Goal: Information Seeking & Learning: Check status

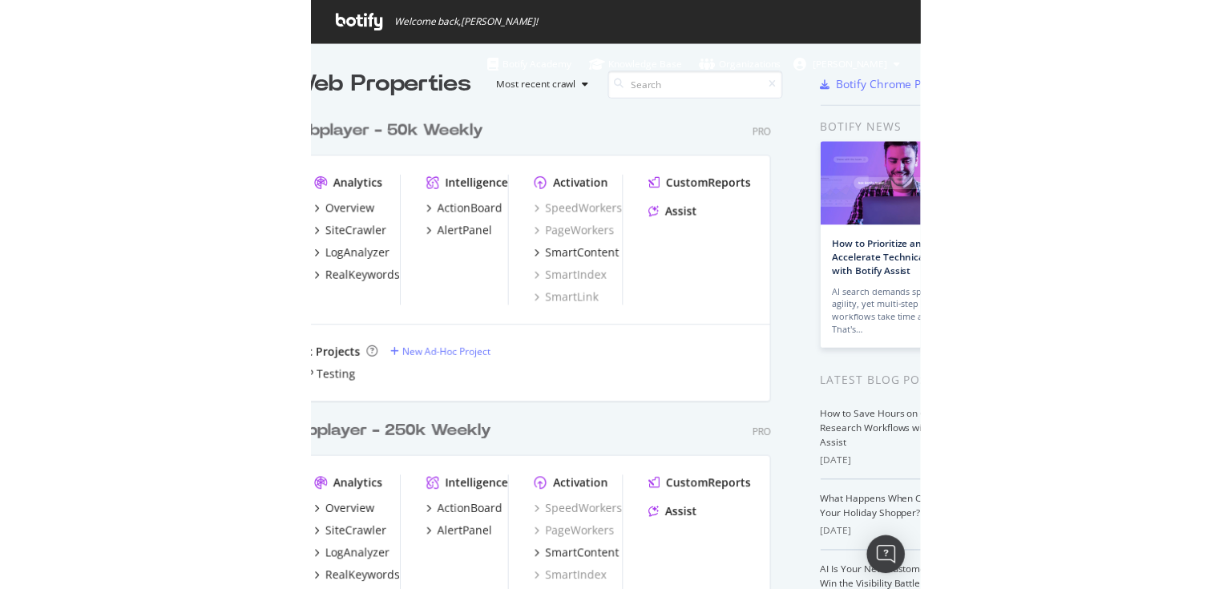
scroll to position [3698, 526]
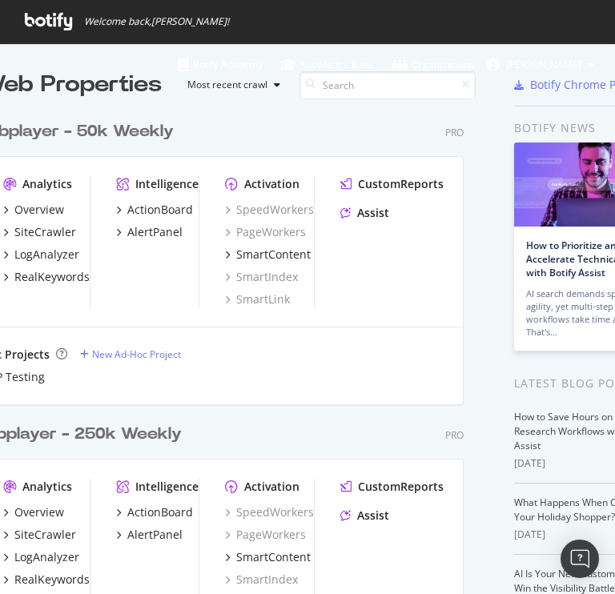
click at [349, 123] on div "MX Webplayer - 50k Weekly Pro" at bounding box center [203, 131] width 522 height 23
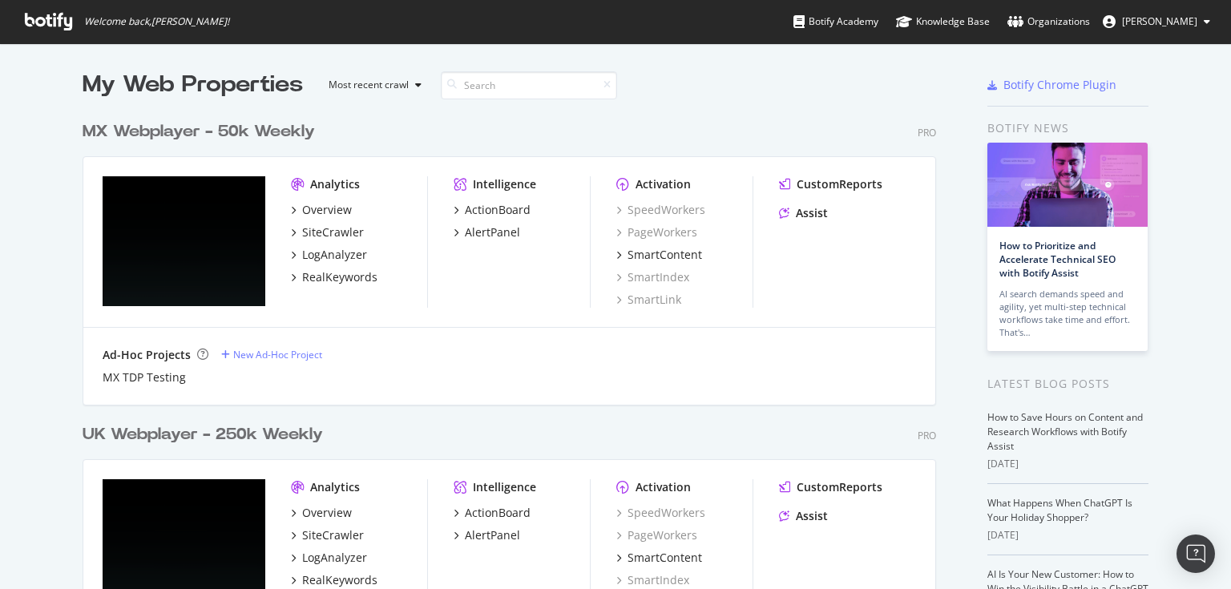
scroll to position [171, 0]
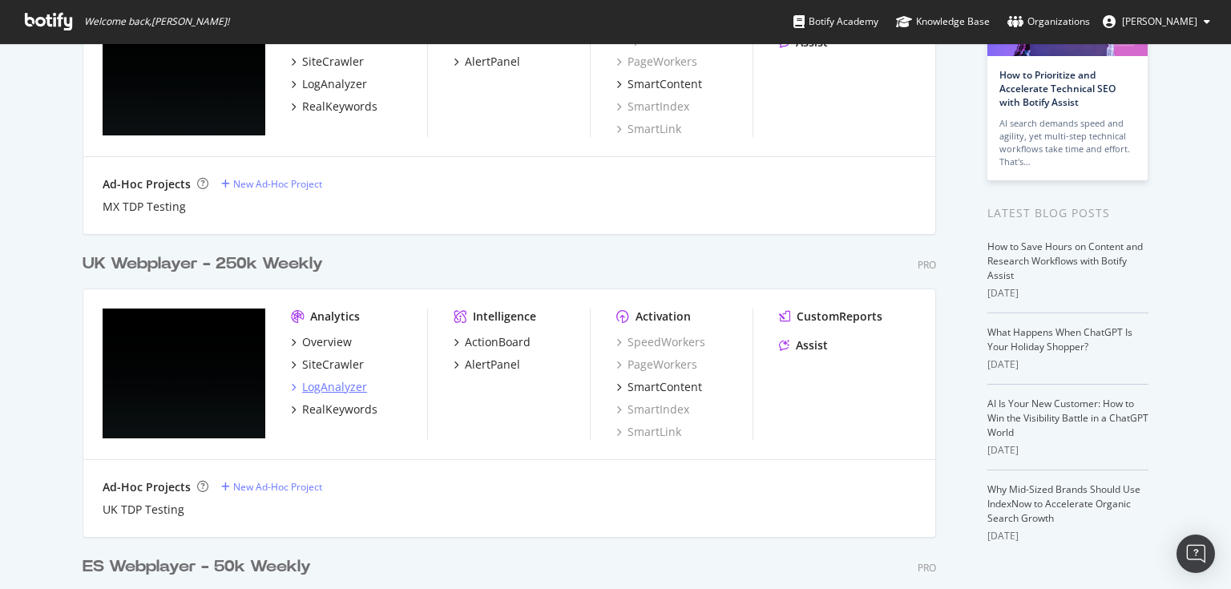
click at [324, 388] on div "LogAnalyzer" at bounding box center [334, 387] width 65 height 16
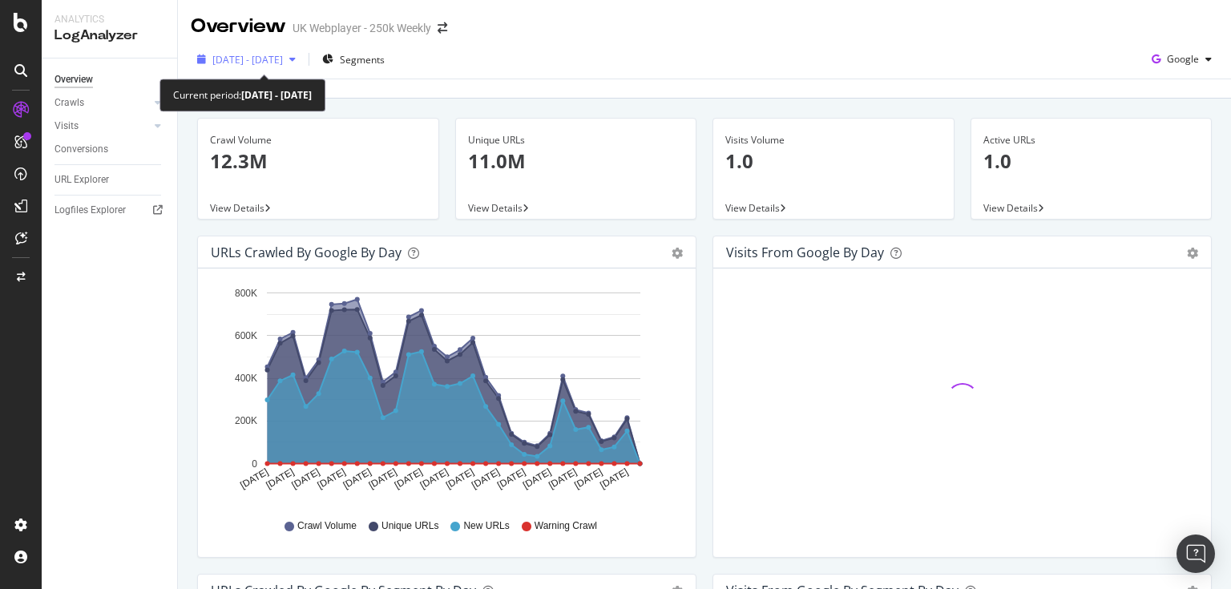
click at [296, 62] on icon "button" at bounding box center [292, 59] width 6 height 10
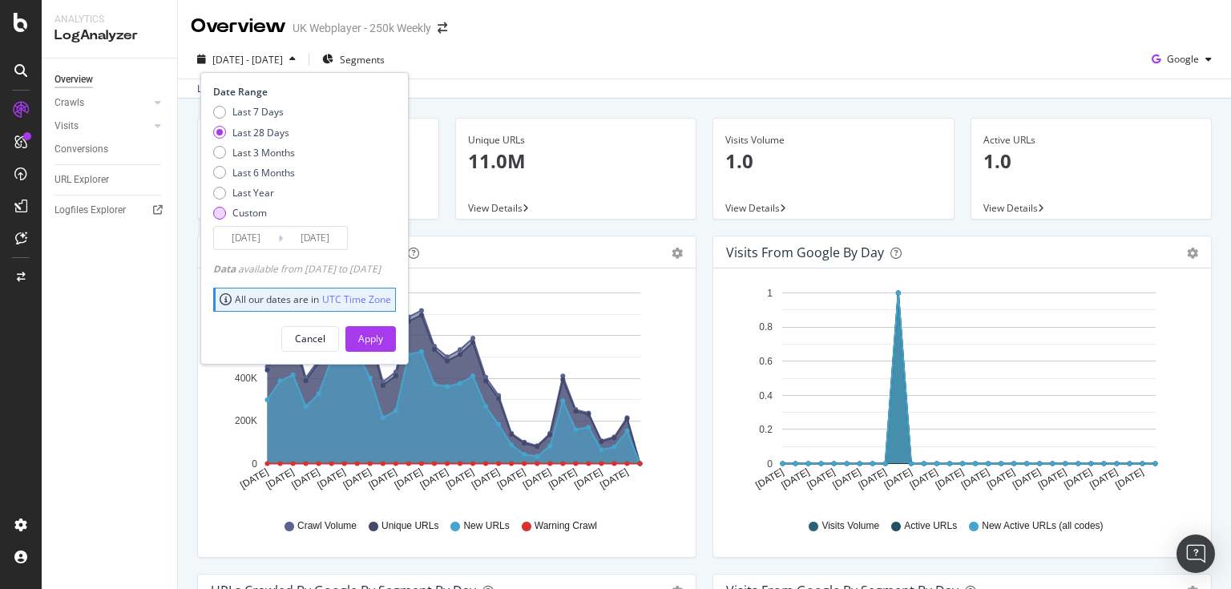
click at [225, 216] on div "Custom" at bounding box center [254, 213] width 82 height 14
click at [232, 238] on input "[DATE]" at bounding box center [246, 238] width 64 height 22
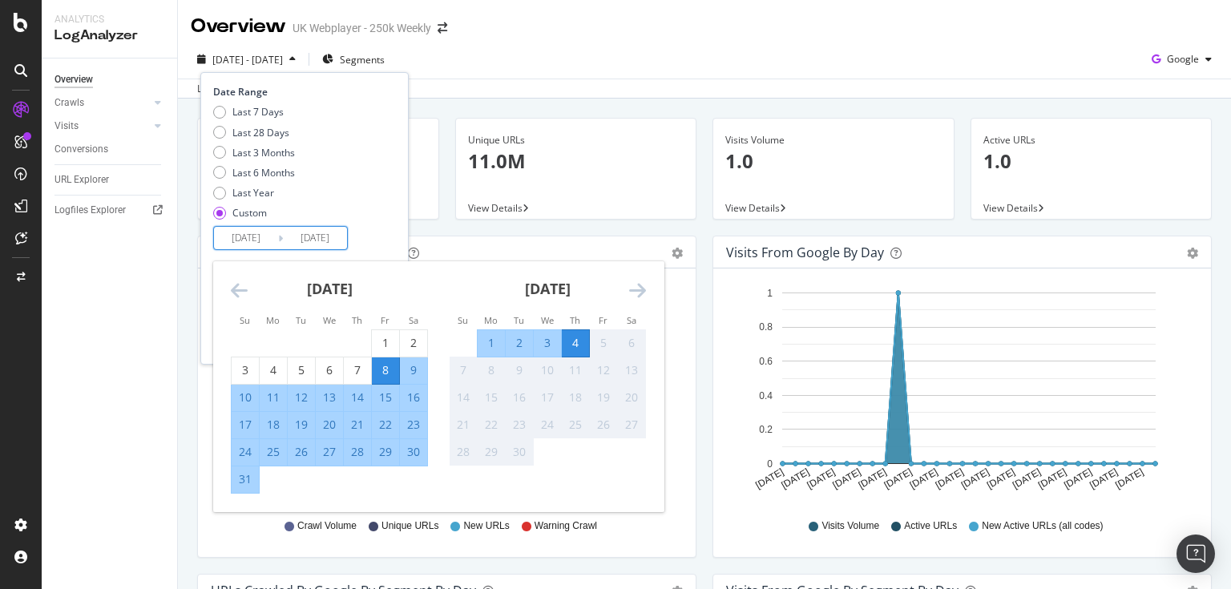
click at [244, 284] on icon "Move backward to switch to the previous month." at bounding box center [239, 289] width 17 height 19
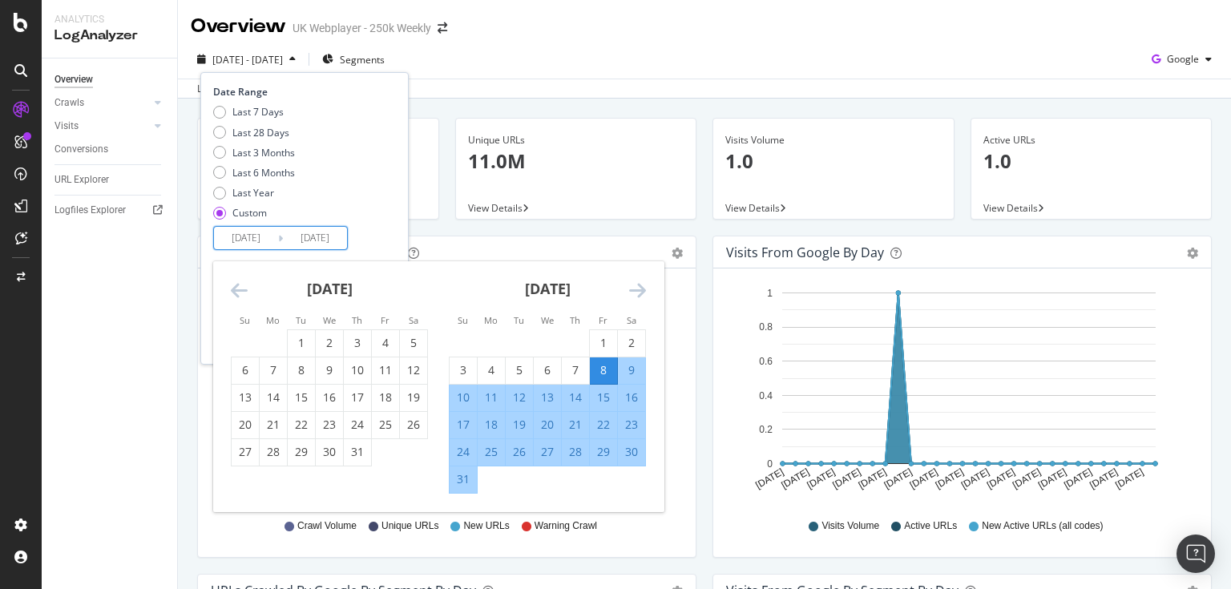
click at [244, 284] on icon "Move backward to switch to the previous month." at bounding box center [239, 289] width 17 height 19
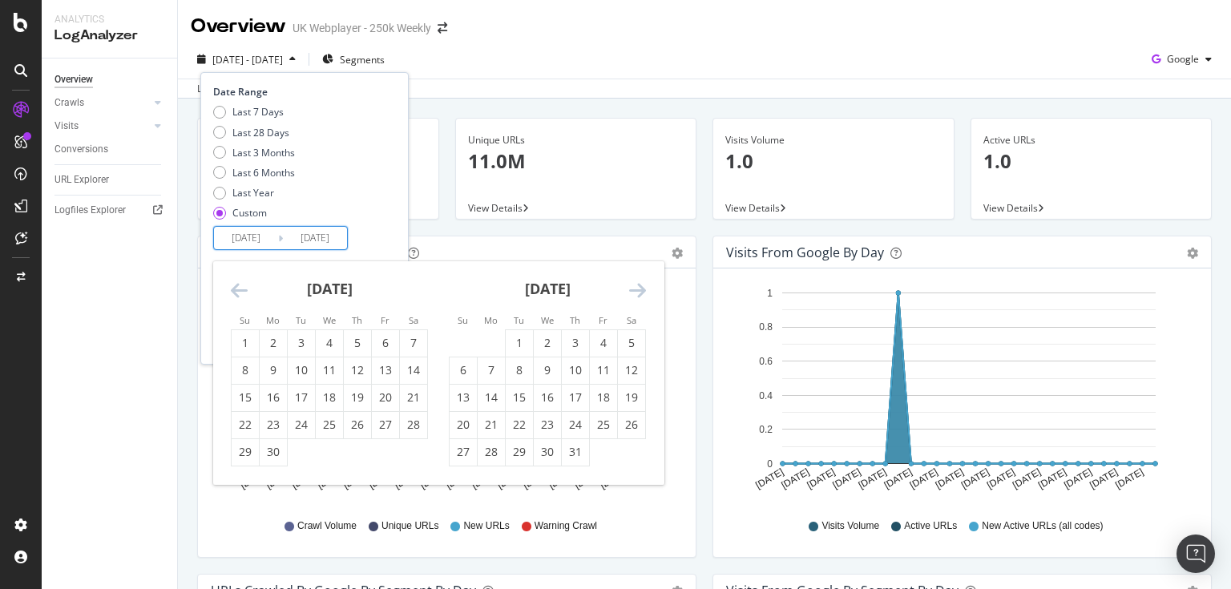
click at [244, 284] on icon "Move backward to switch to the previous month." at bounding box center [239, 289] width 17 height 19
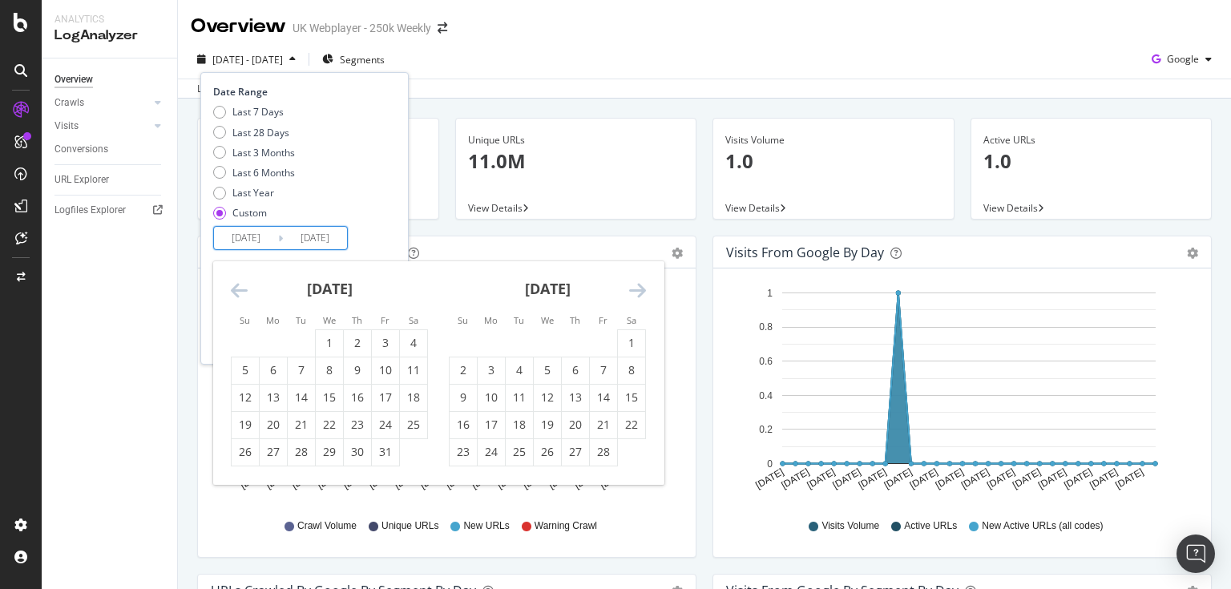
click at [244, 284] on icon "Move backward to switch to the previous month." at bounding box center [239, 289] width 17 height 19
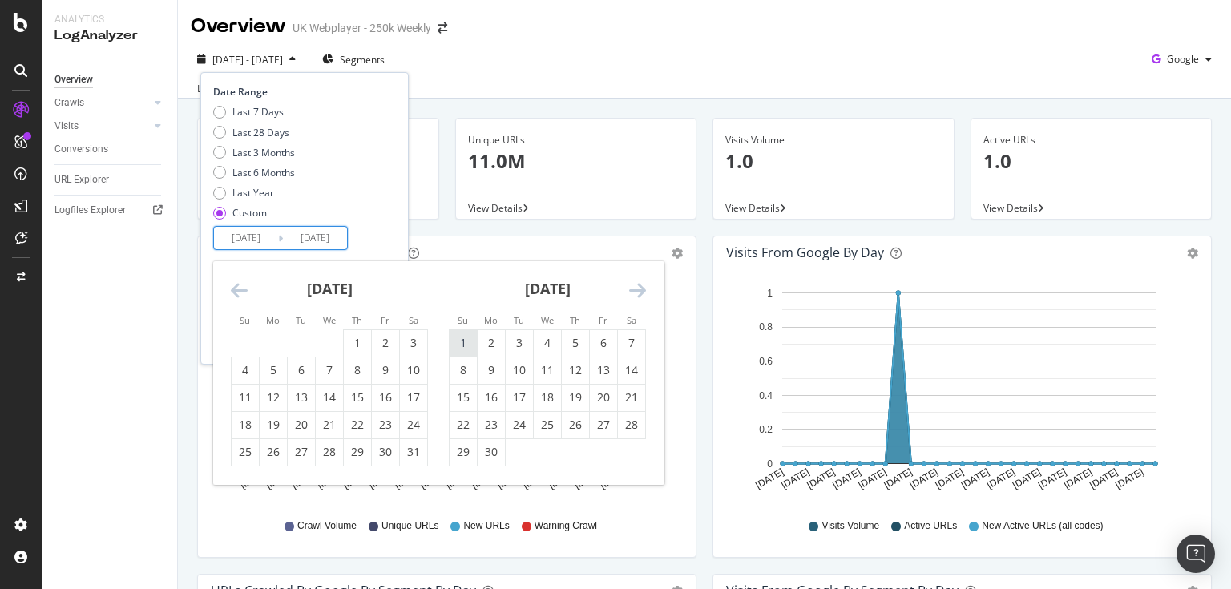
click at [452, 346] on div "1" at bounding box center [462, 343] width 27 height 16
type input "[DATE]"
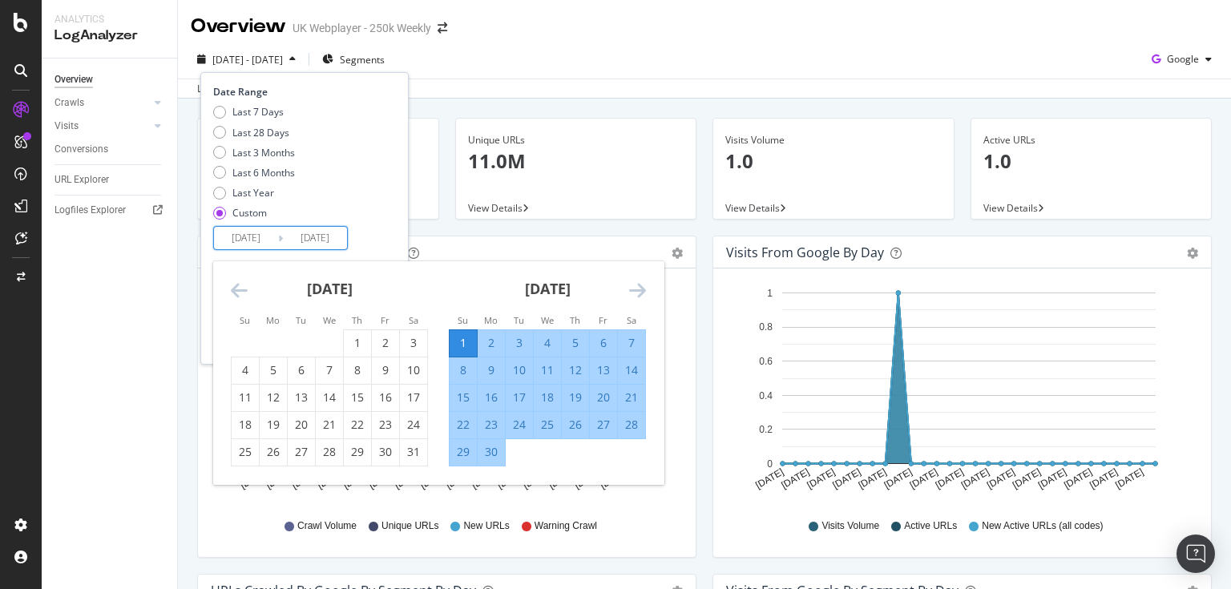
click at [452, 346] on div "1" at bounding box center [462, 343] width 27 height 16
type input "[DATE]"
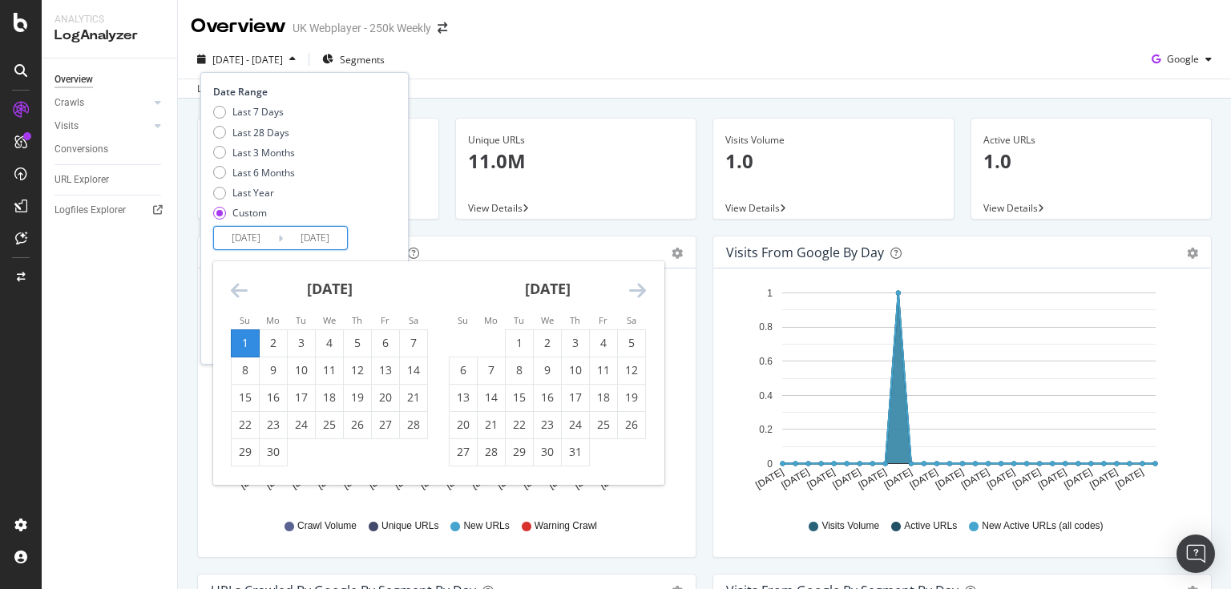
click at [260, 248] on input "[DATE]" at bounding box center [246, 238] width 64 height 22
click at [522, 341] on div "1" at bounding box center [519, 343] width 27 height 16
click at [252, 344] on div "1" at bounding box center [245, 343] width 27 height 16
click at [256, 240] on input "[DATE]" at bounding box center [246, 238] width 64 height 22
click at [253, 236] on input "[DATE]" at bounding box center [246, 238] width 64 height 22
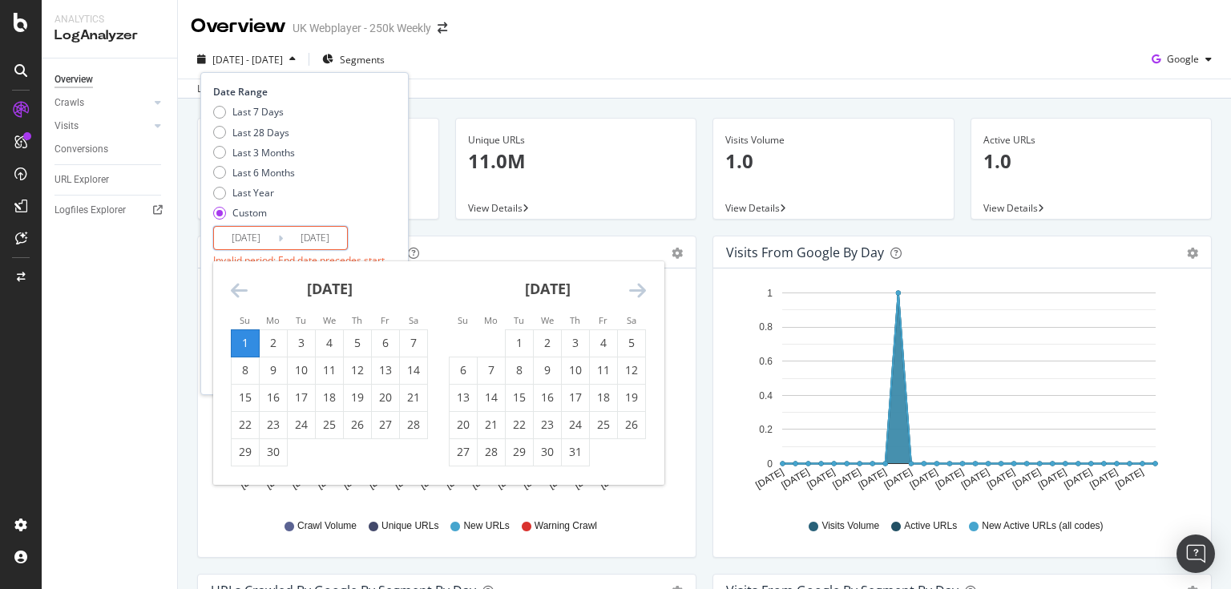
type input "[DATE]"
click at [322, 240] on input "[DATE]" at bounding box center [315, 238] width 64 height 22
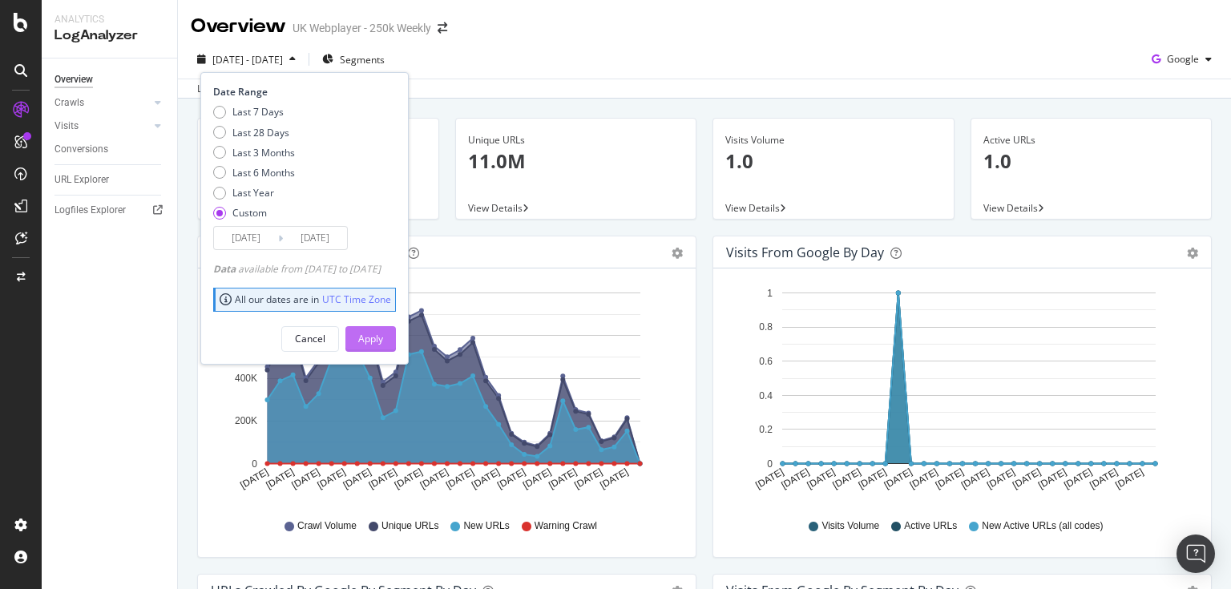
type input "[DATE]"
click at [383, 335] on div "Apply" at bounding box center [370, 339] width 25 height 14
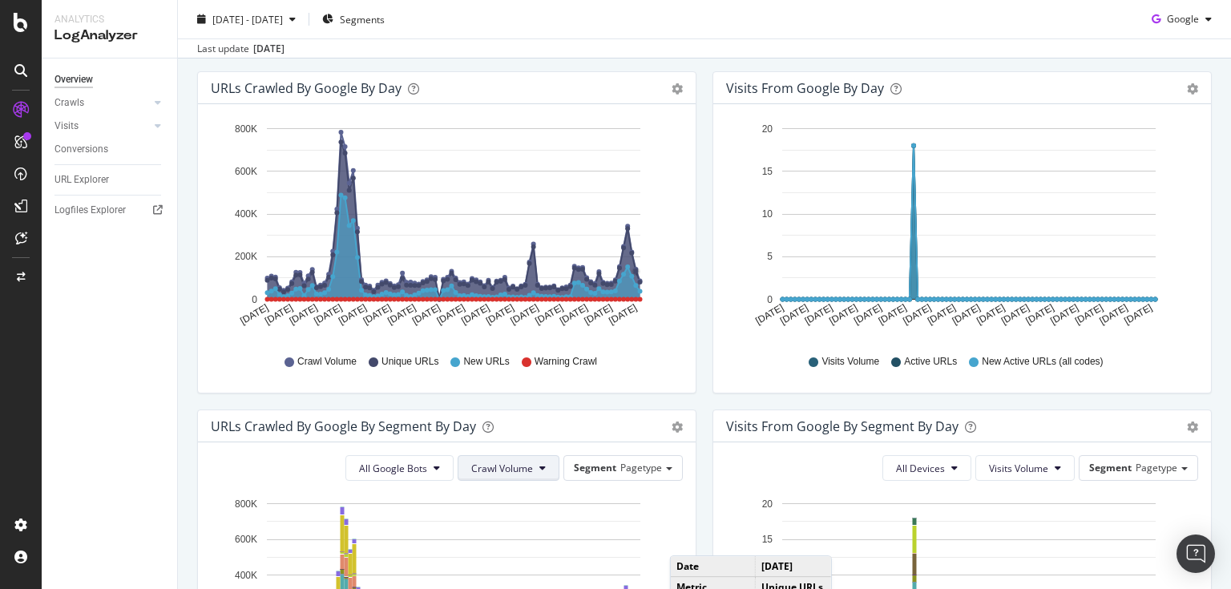
scroll to position [378, 0]
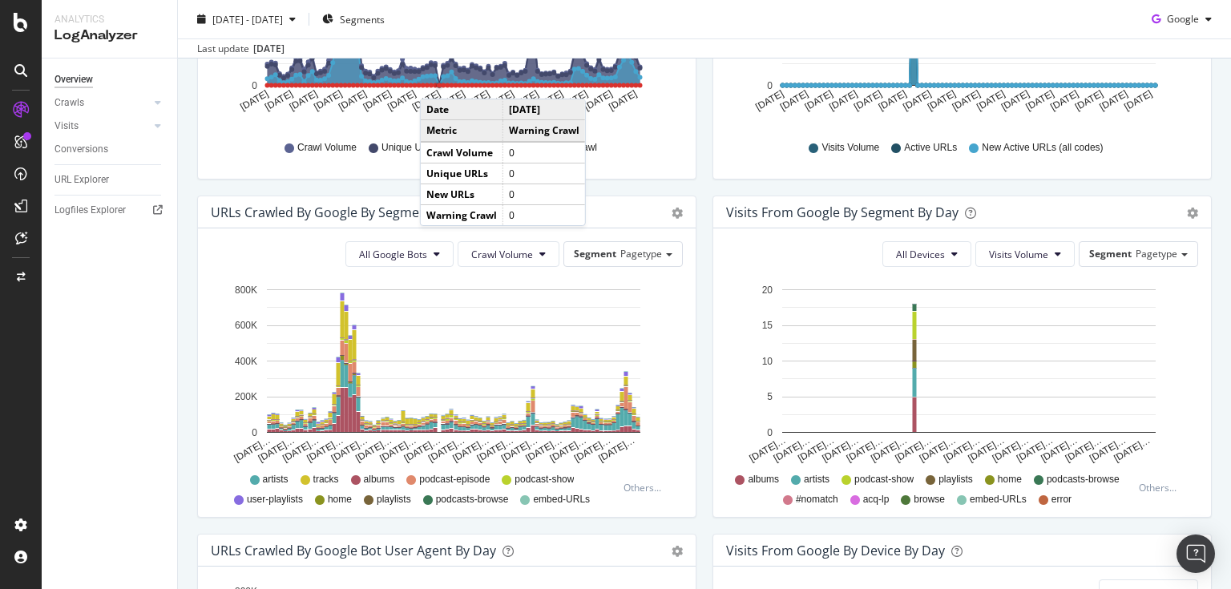
click at [436, 83] on circle "A chart." at bounding box center [439, 85] width 9 height 9
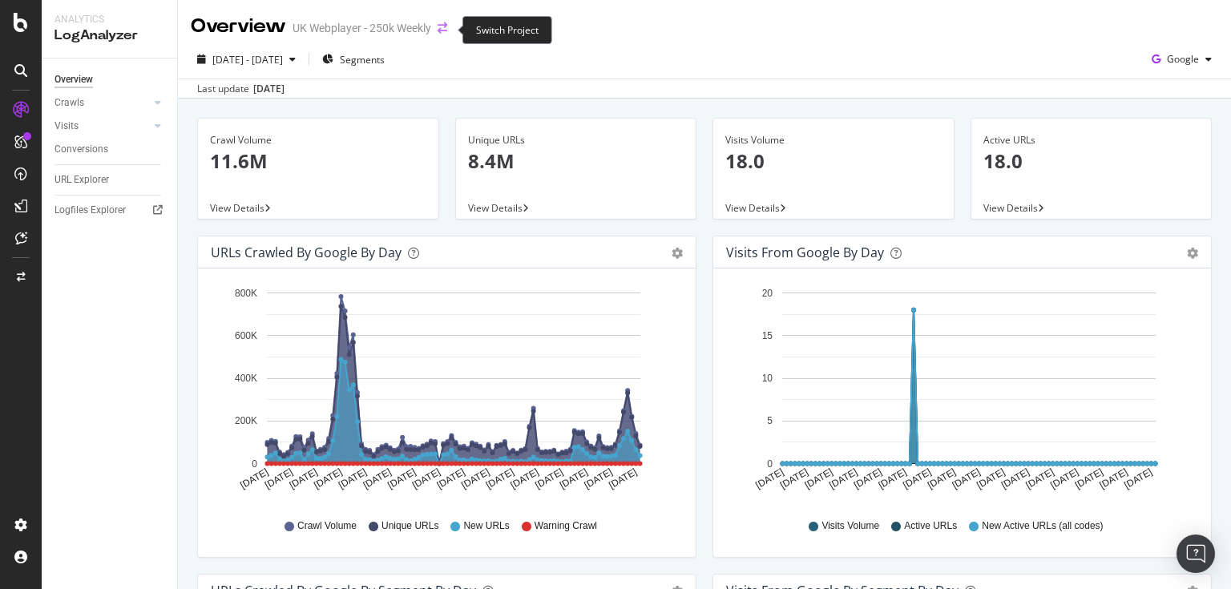
click at [439, 26] on icon "arrow-right-arrow-left" at bounding box center [442, 27] width 10 height 11
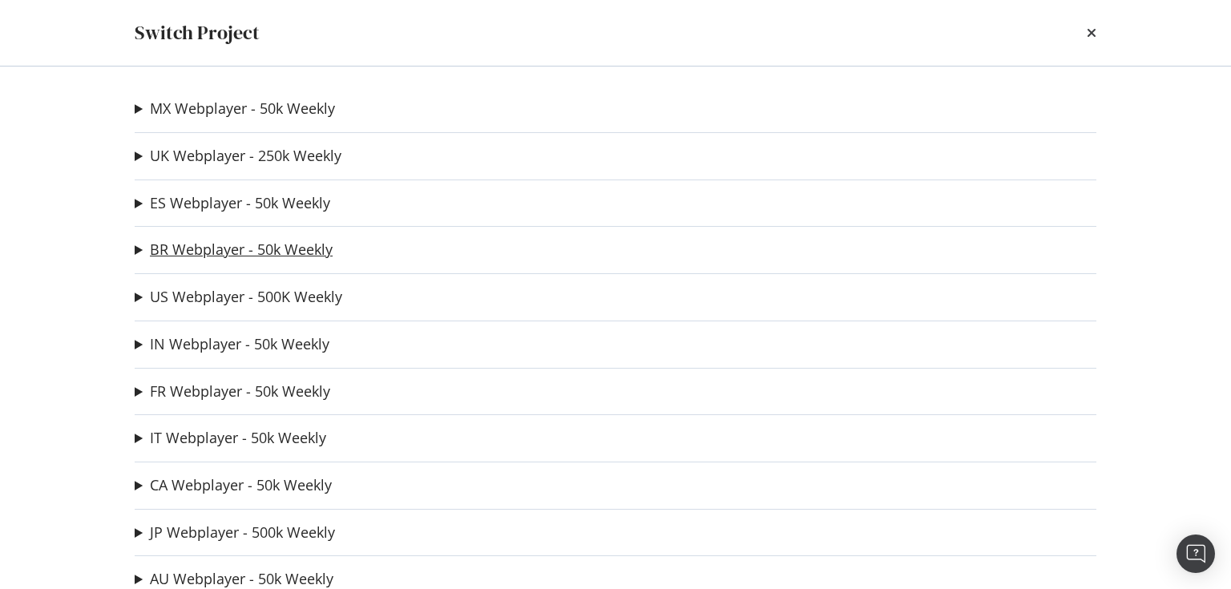
click at [282, 247] on link "BR Webplayer - 50k Weekly" at bounding box center [241, 249] width 183 height 17
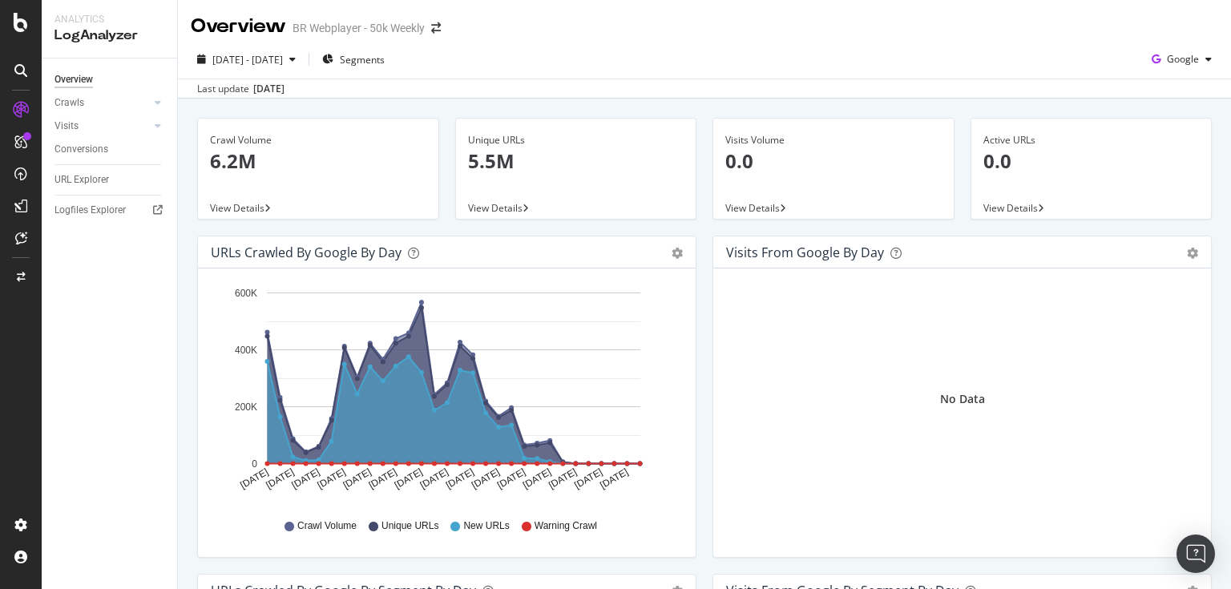
click at [482, 75] on div "[DATE] - [DATE] Segments Google" at bounding box center [704, 62] width 1053 height 32
click at [283, 56] on span "[DATE] - [DATE]" at bounding box center [247, 60] width 71 height 14
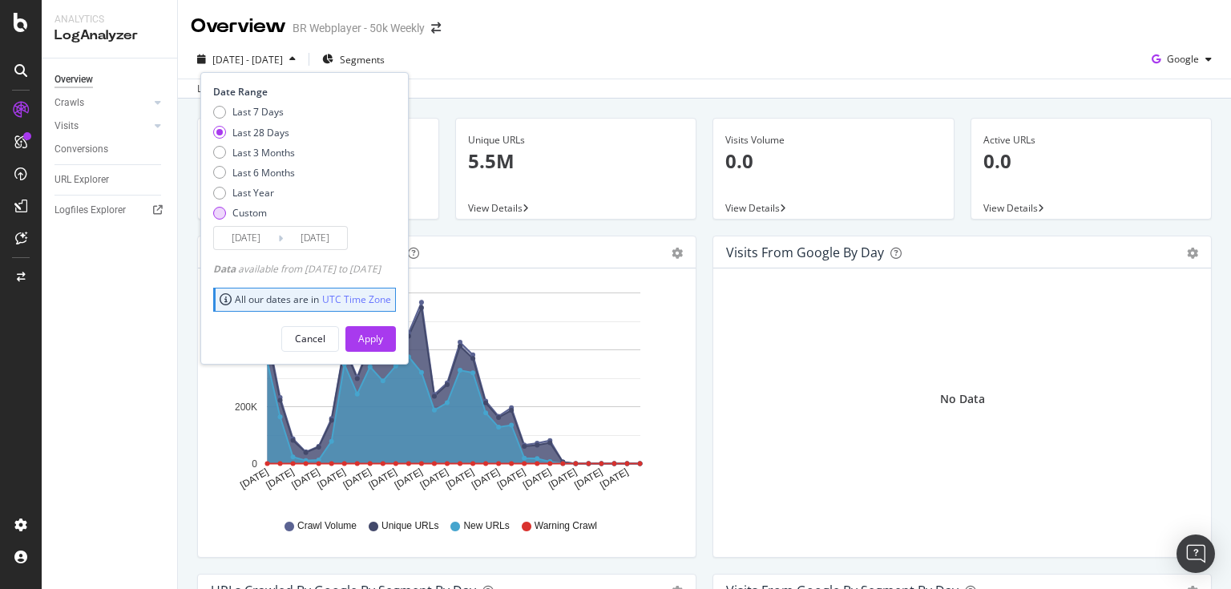
click at [226, 210] on div "Custom" at bounding box center [254, 213] width 82 height 14
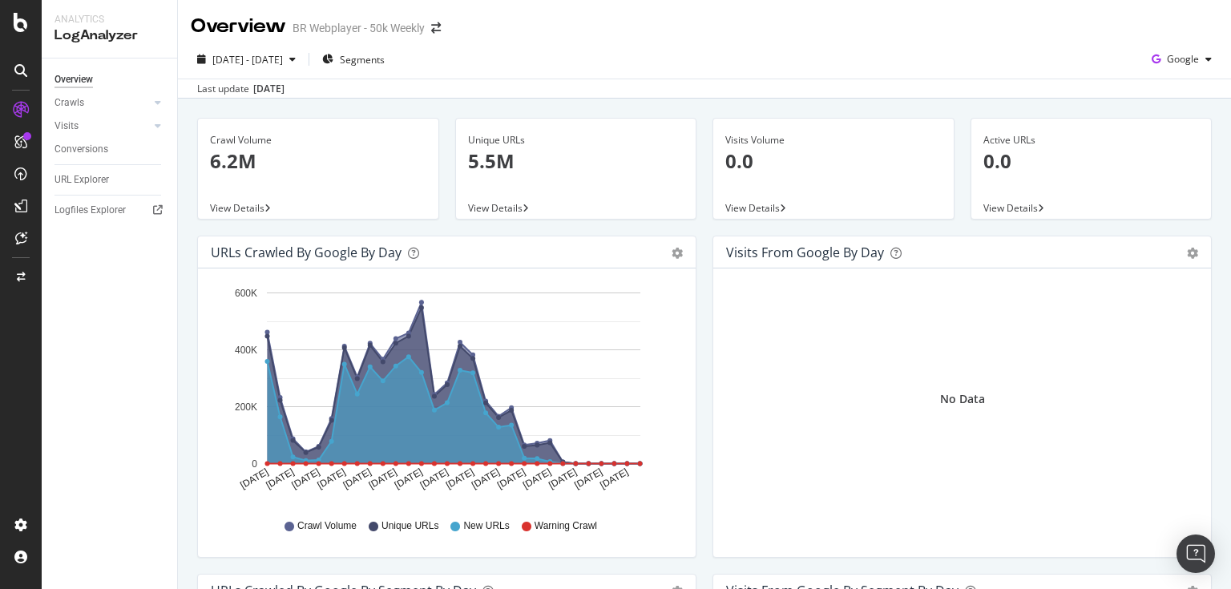
click at [561, 564] on div "URLs Crawled by Google by day Area Table Hold CTRL while clicking to filter the…" at bounding box center [446, 405] width 515 height 338
click at [481, 93] on div "Last update [DATE]" at bounding box center [704, 88] width 1053 height 19
click at [283, 54] on span "[DATE] - [DATE]" at bounding box center [247, 60] width 71 height 14
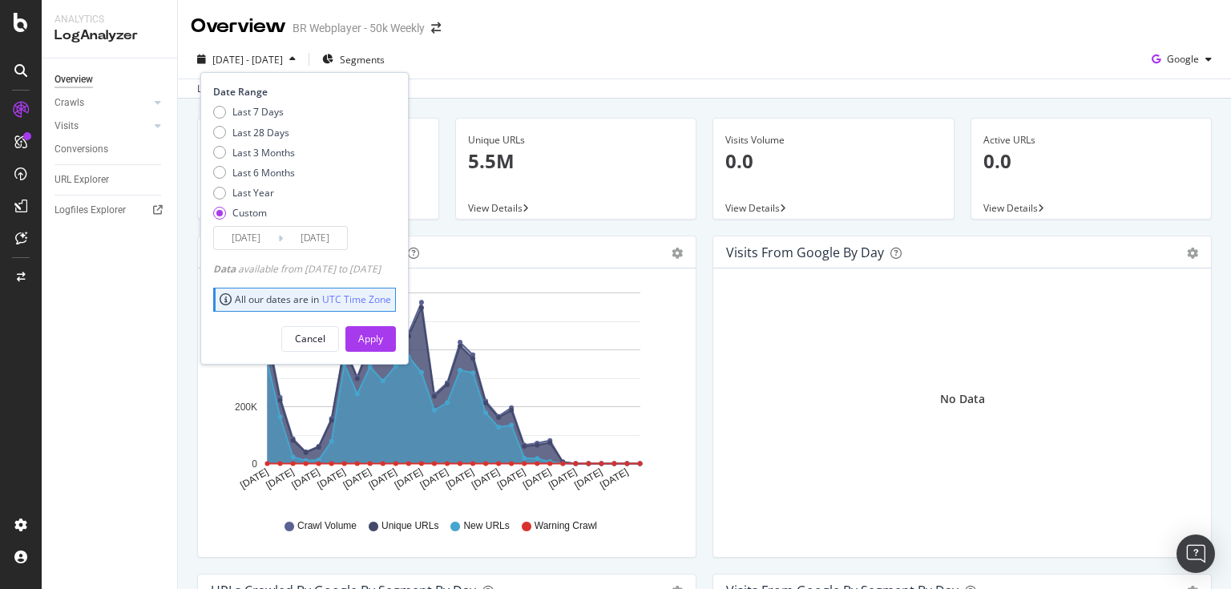
click at [253, 242] on input "[DATE]" at bounding box center [246, 238] width 64 height 22
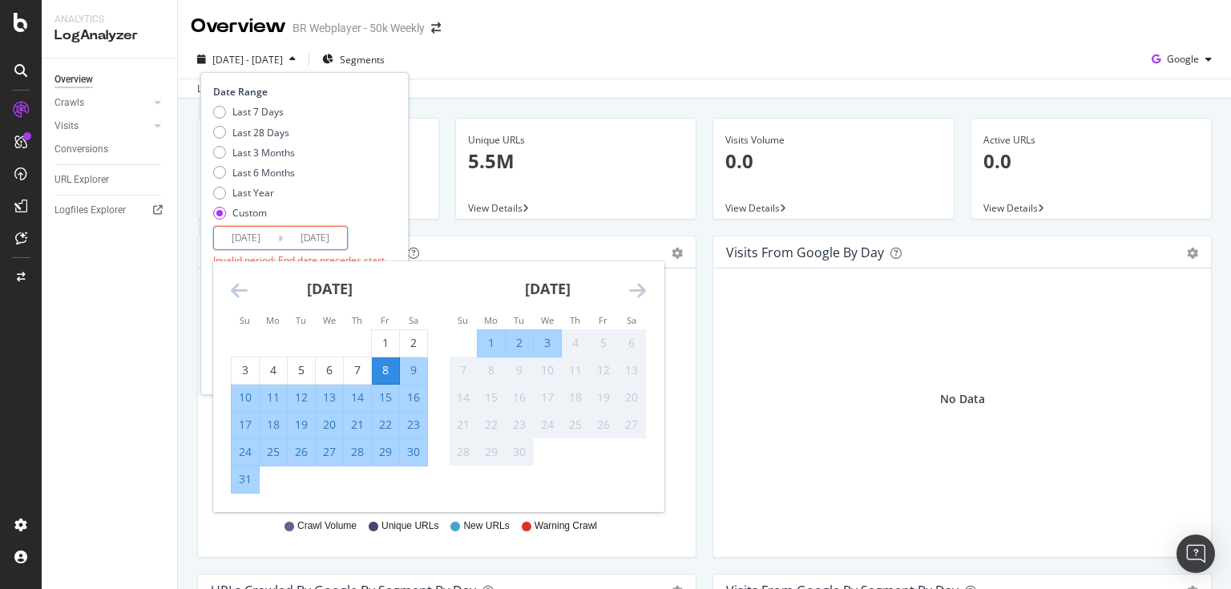
type input "[DATE]"
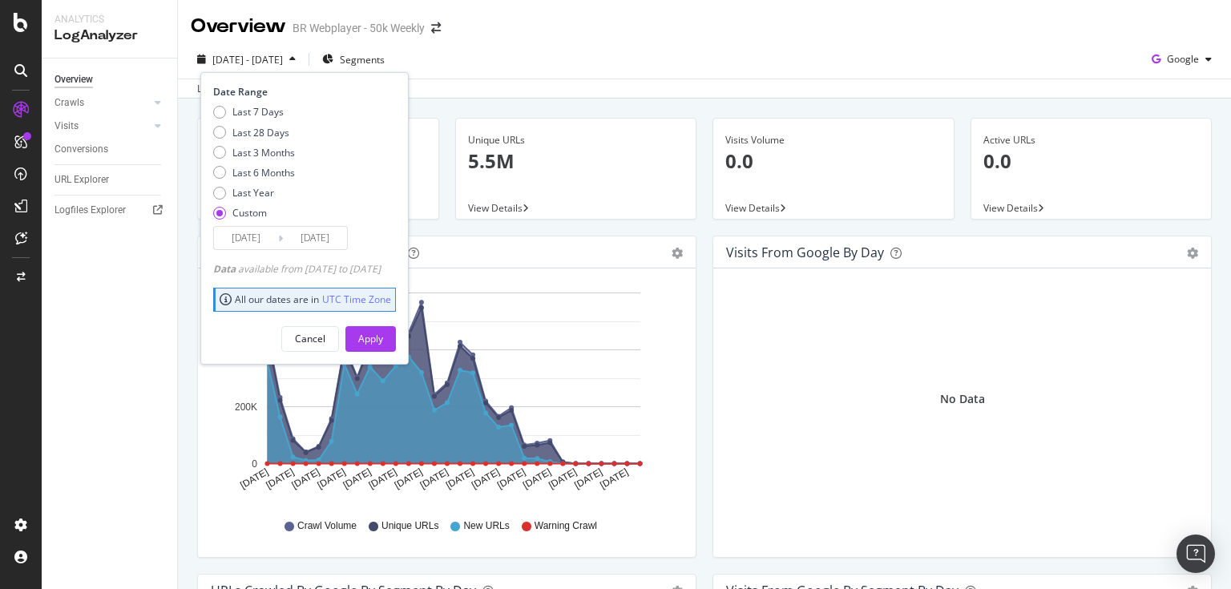
type input "[DATE]"
click at [383, 336] on div "Apply" at bounding box center [370, 339] width 25 height 14
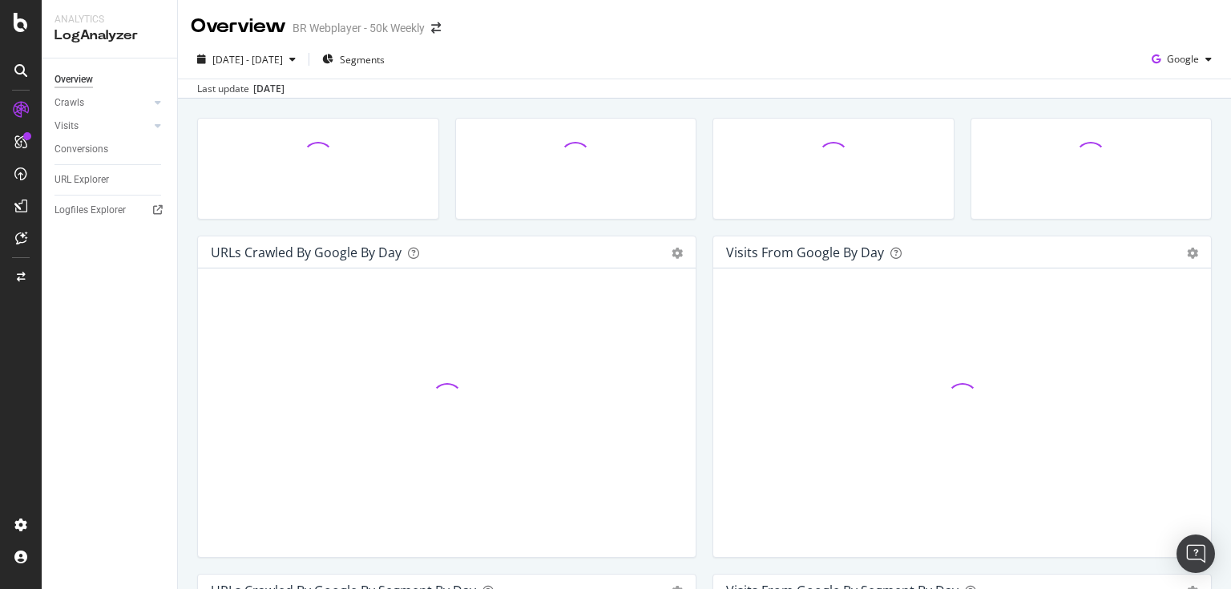
click at [530, 71] on div "[DATE] - [DATE] Segments Google" at bounding box center [704, 62] width 1053 height 32
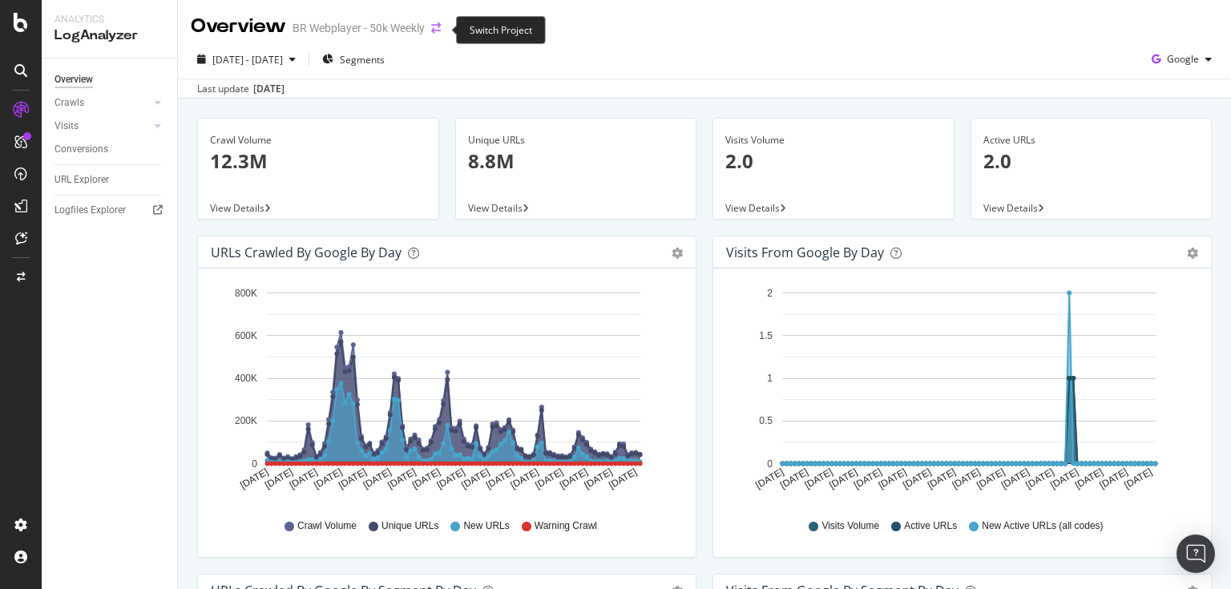
click at [439, 31] on icon "arrow-right-arrow-left" at bounding box center [436, 27] width 10 height 11
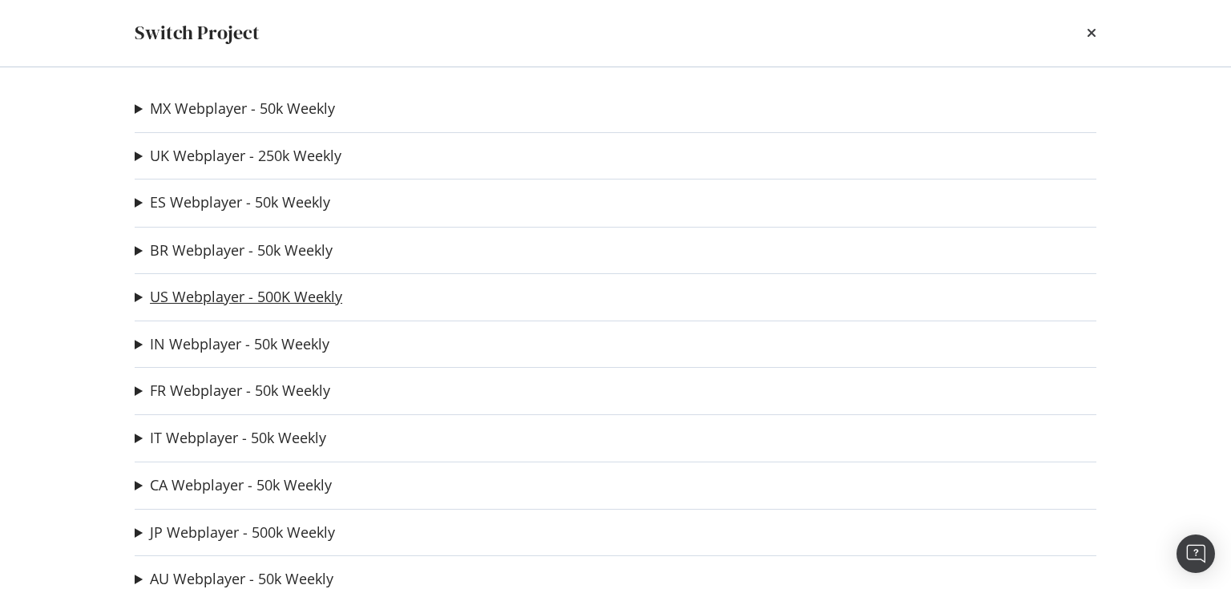
click at [194, 298] on link "US Webplayer - 500K Weekly" at bounding box center [246, 296] width 192 height 17
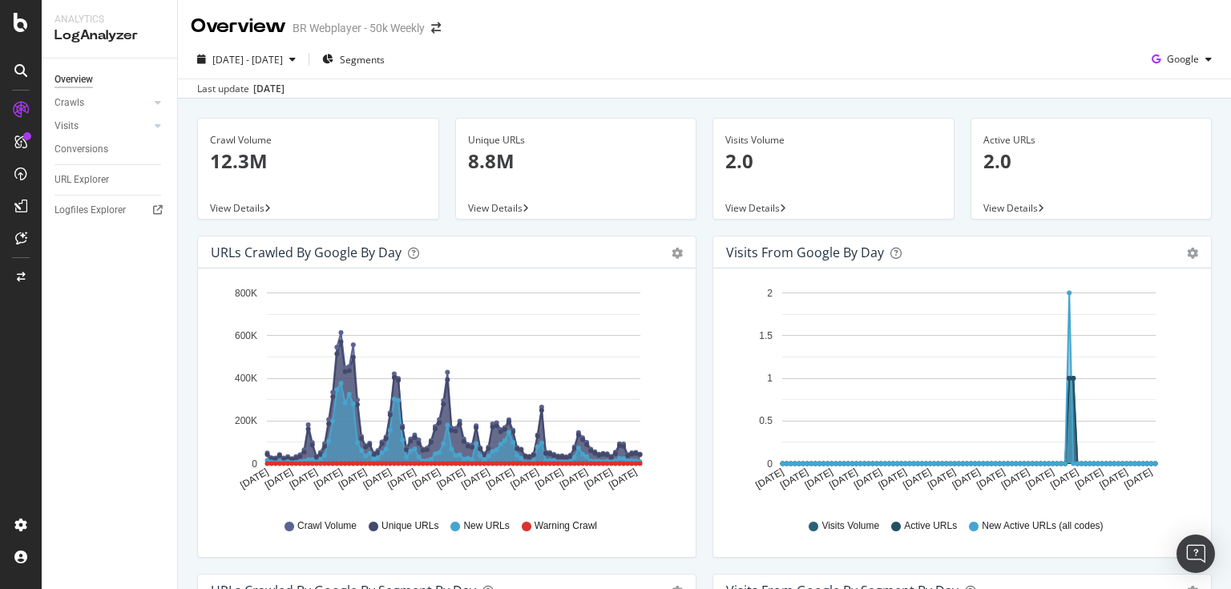
scroll to position [102, 0]
